Goal: Complete application form

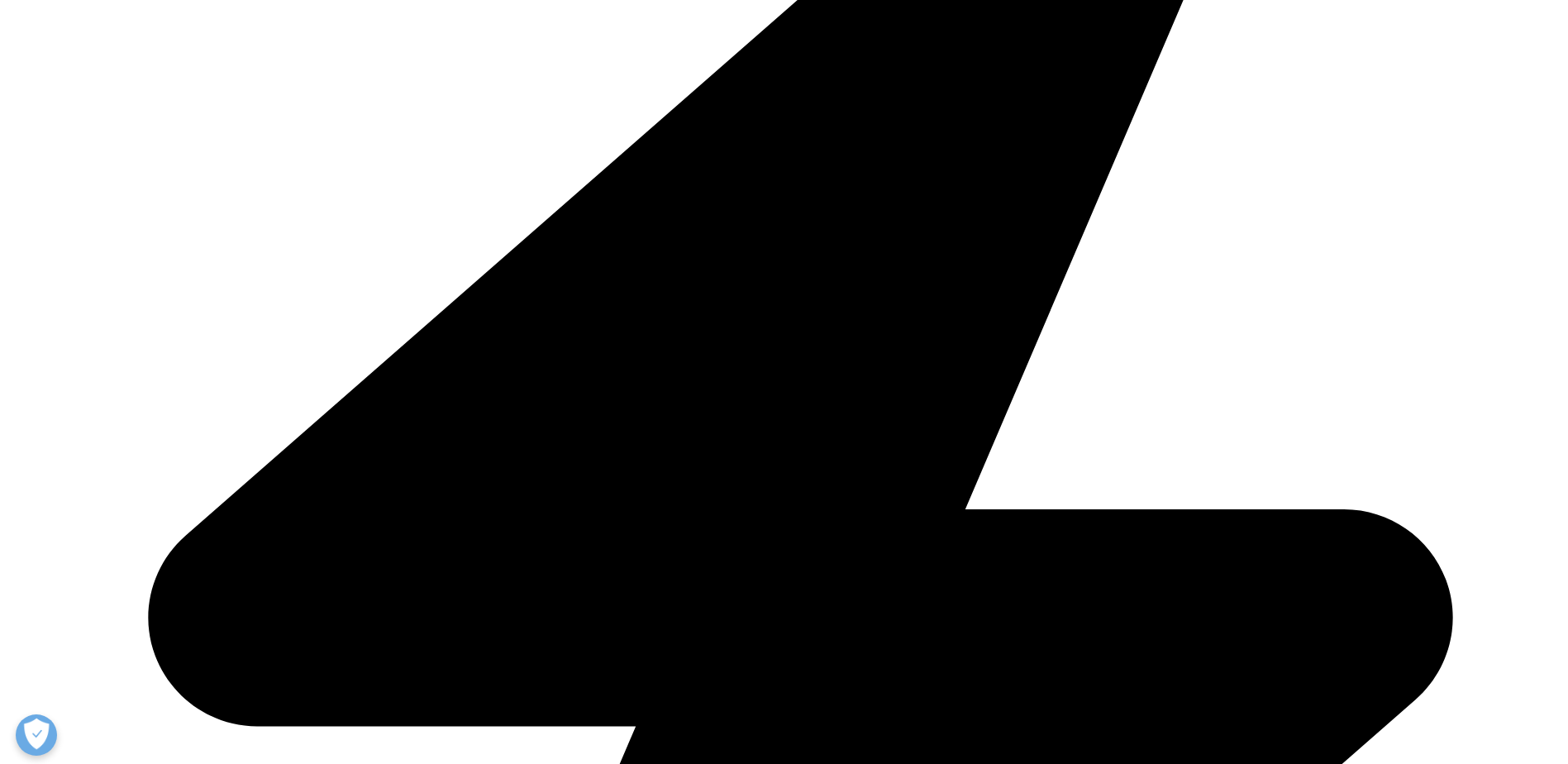
scroll to position [663, 0]
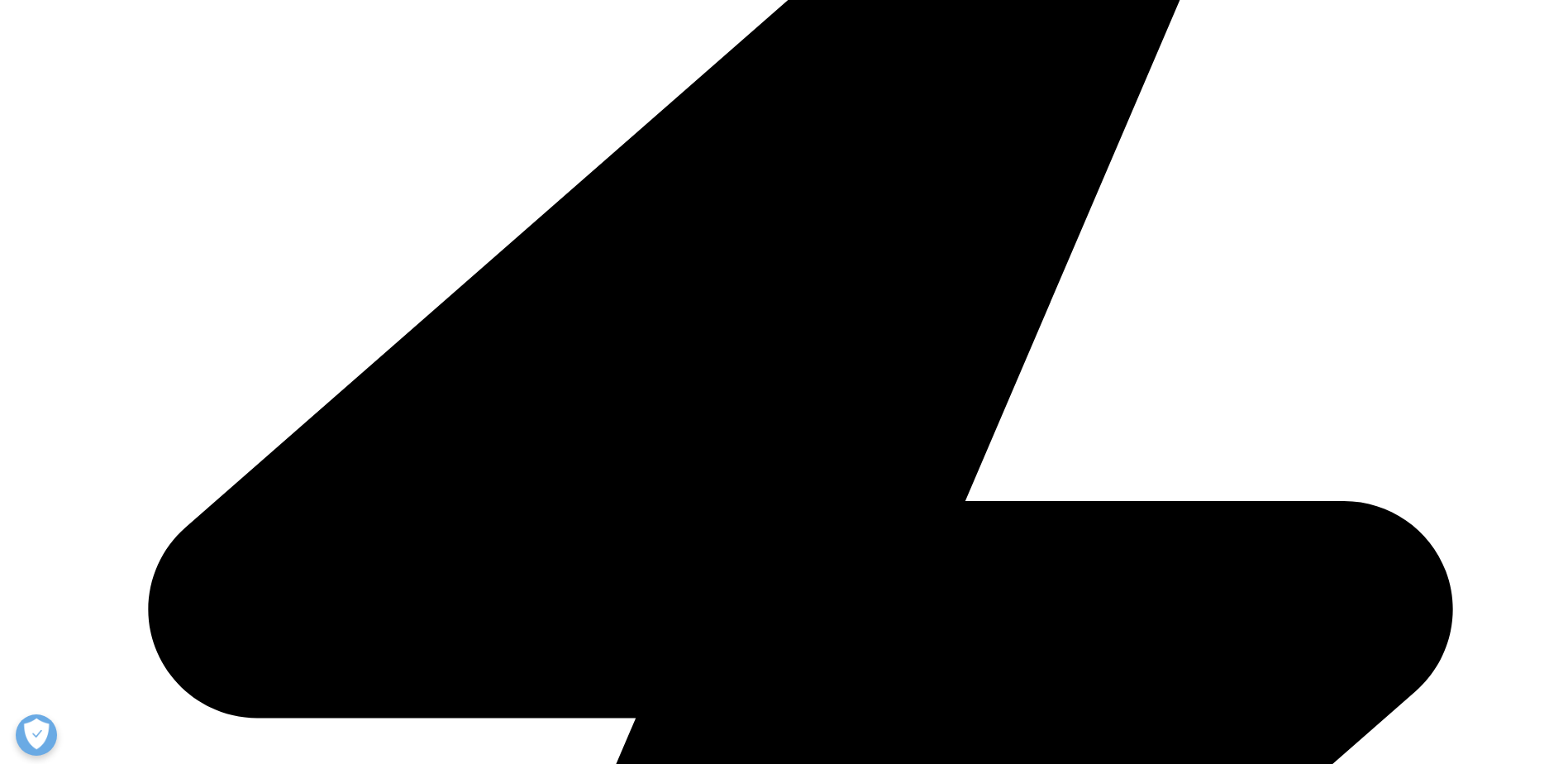
type input "[PERSON_NAME]"
type input "Karlan"
type input "[PERSON_NAME][EMAIL_ADDRESS][PERSON_NAME][DOMAIN_NAME]"
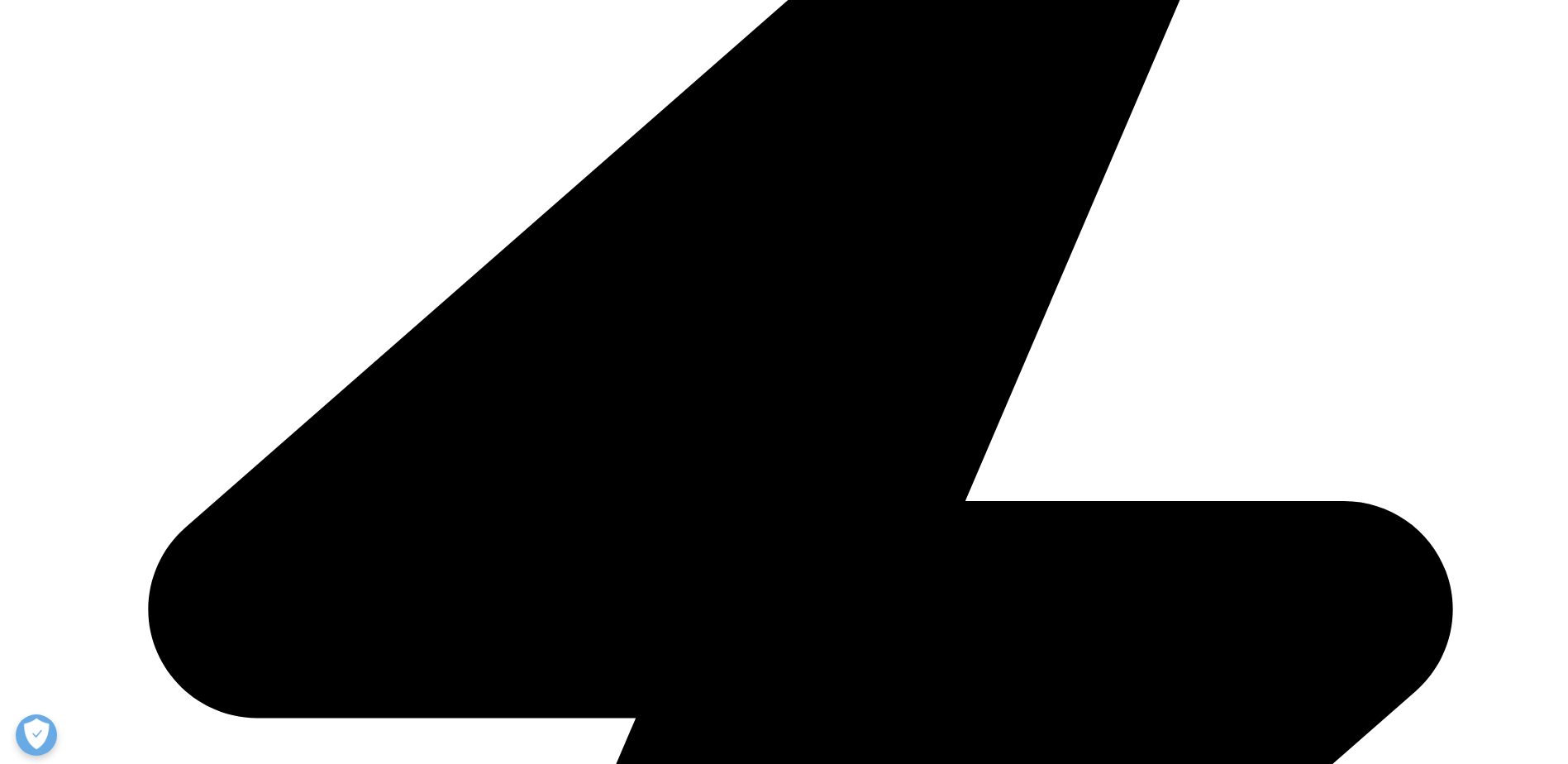
scroll to position [0, 52]
type input "US Market Access Strategy"
type input "Pfizer"
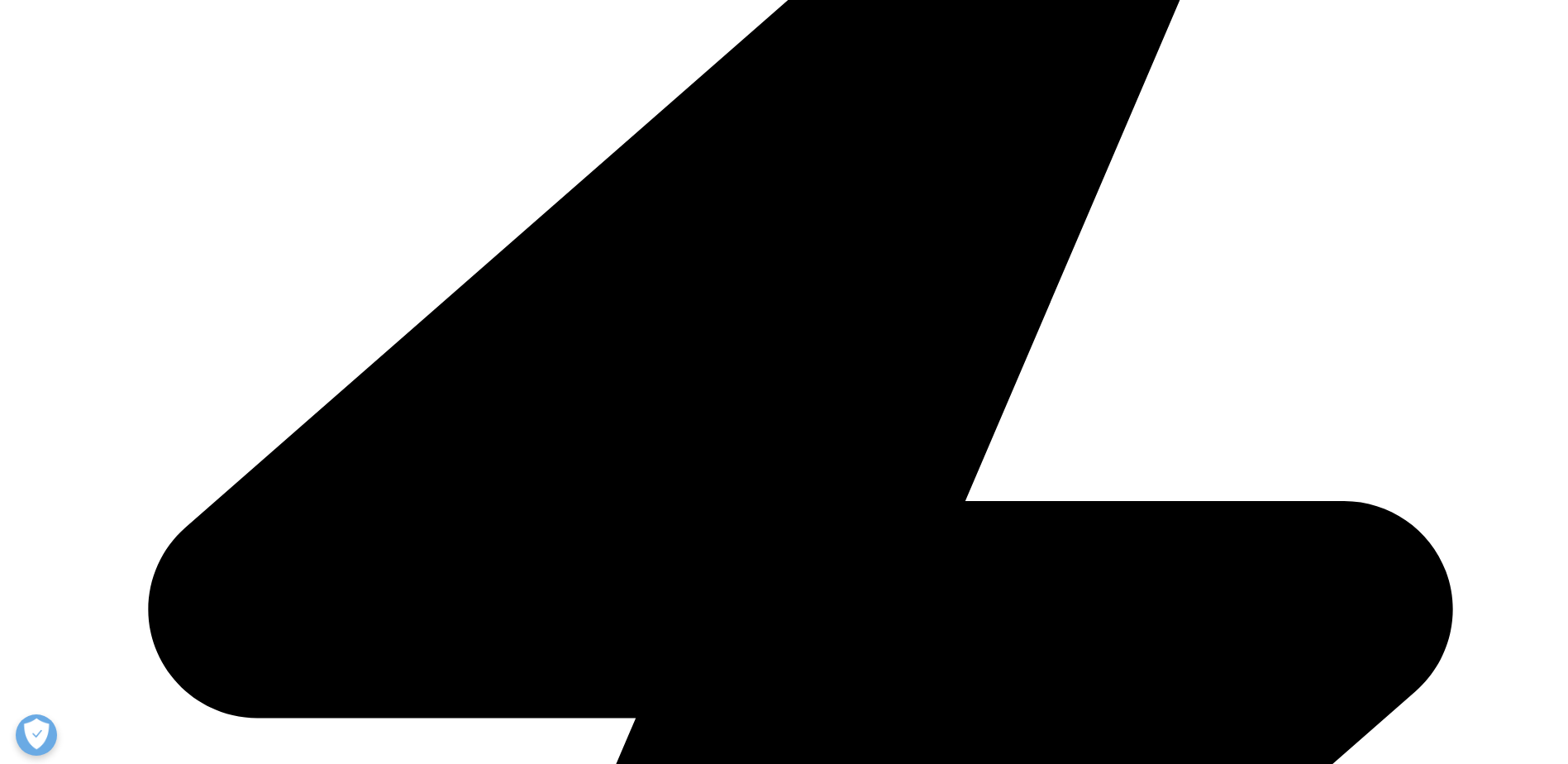
select select "[GEOGRAPHIC_DATA]"
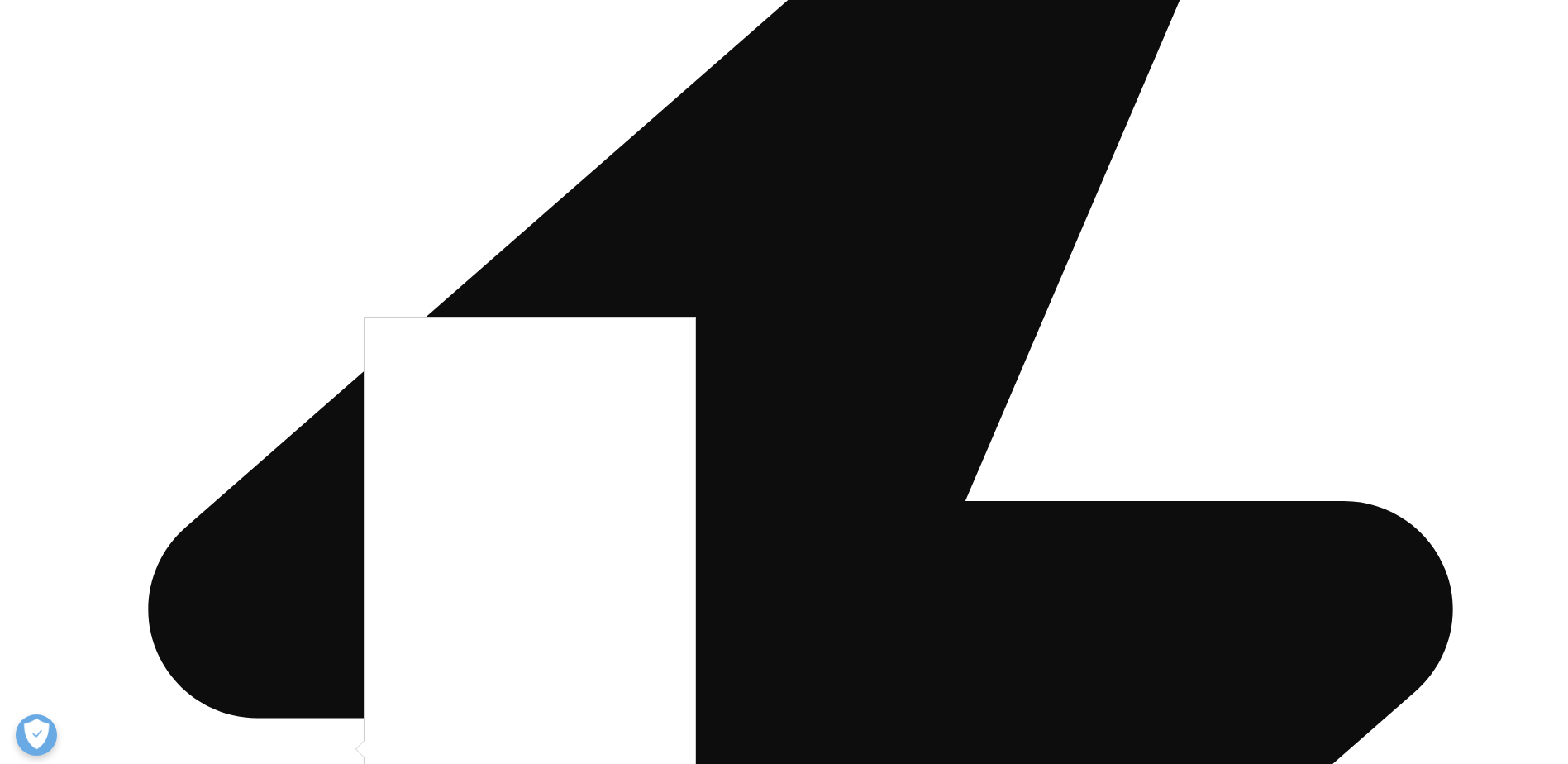
click at [330, 491] on div at bounding box center [784, 382] width 1568 height 764
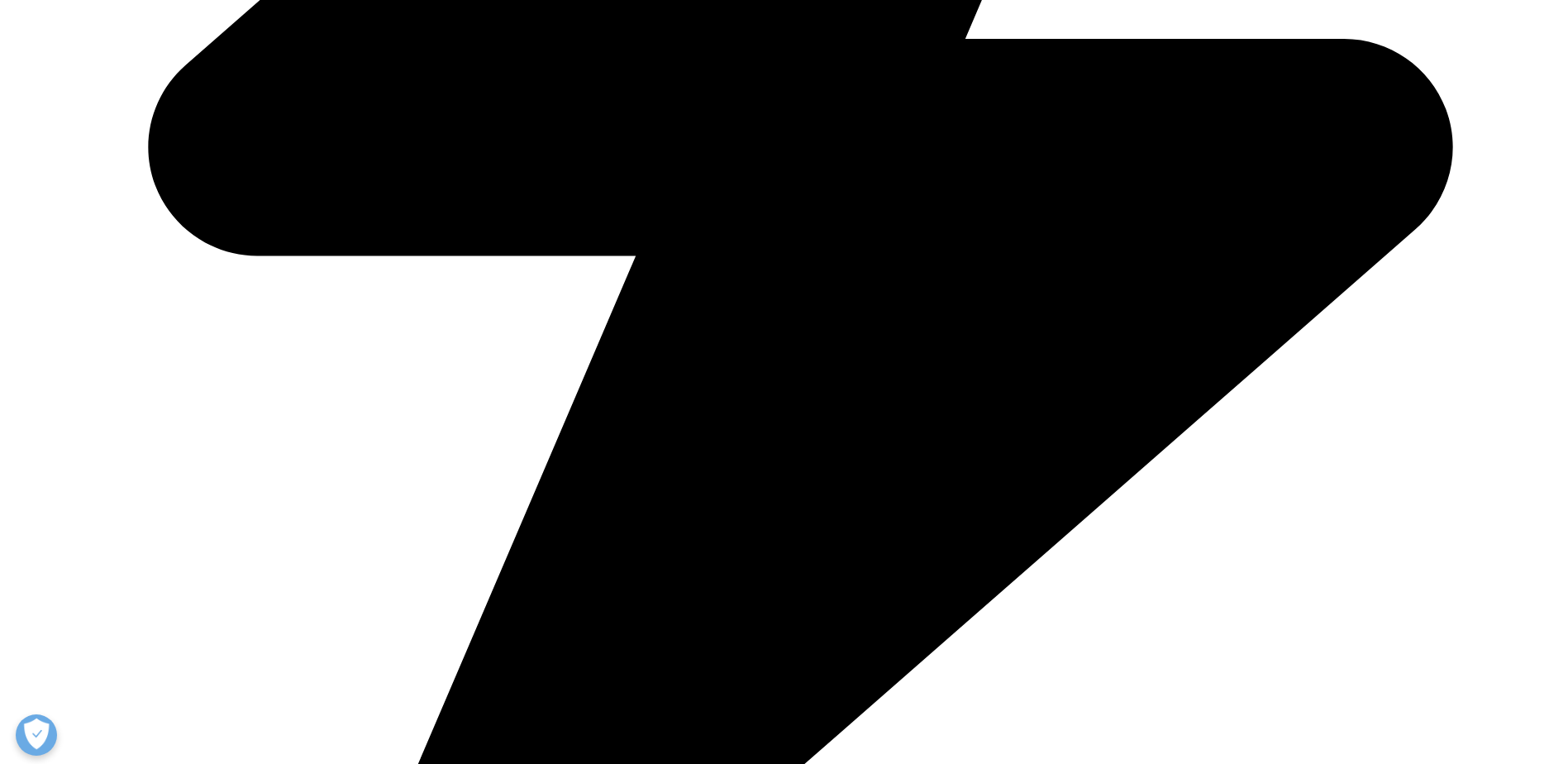
scroll to position [1142, 0]
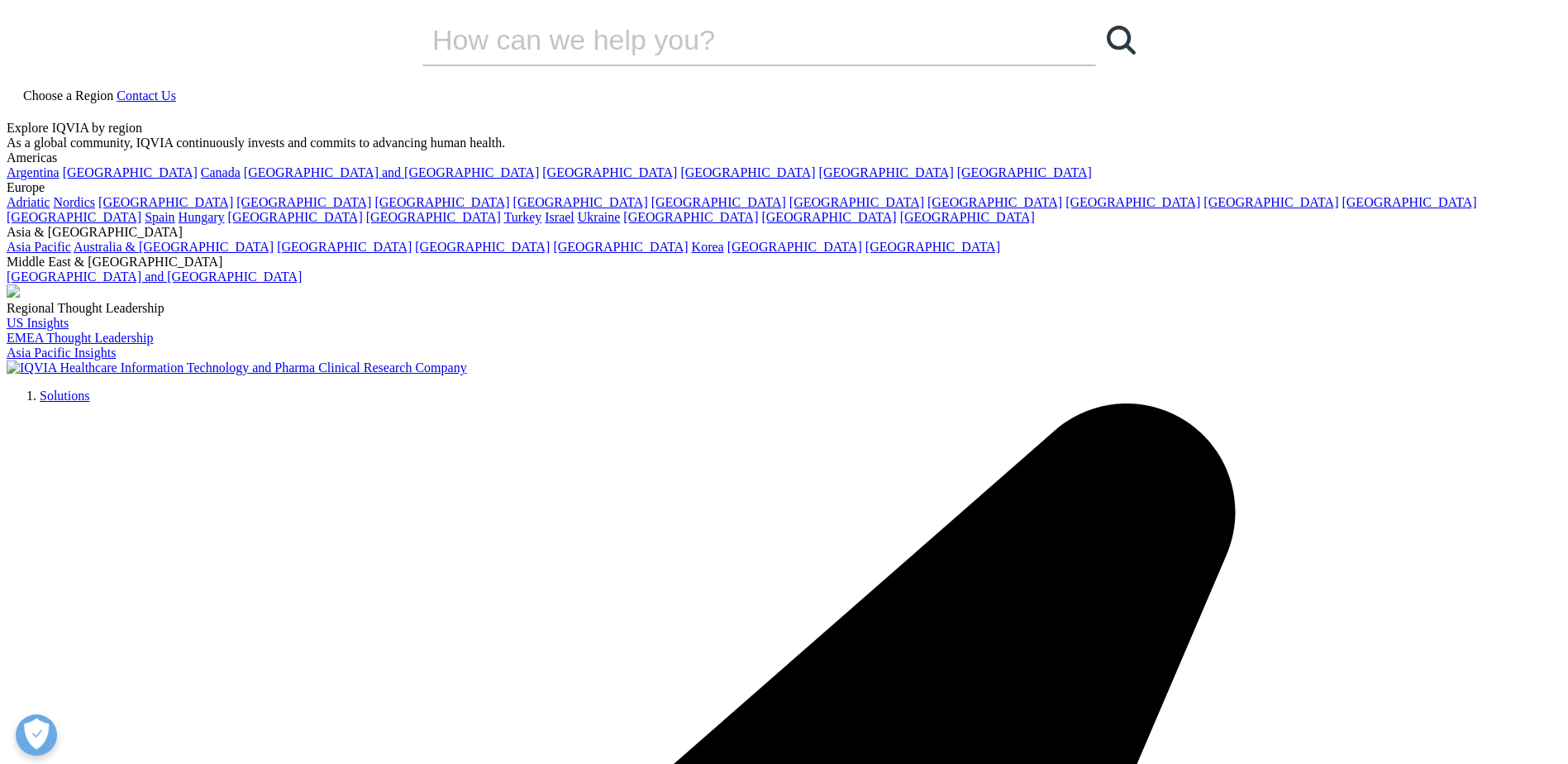
scroll to position [593, 0]
